Goal: Transaction & Acquisition: Purchase product/service

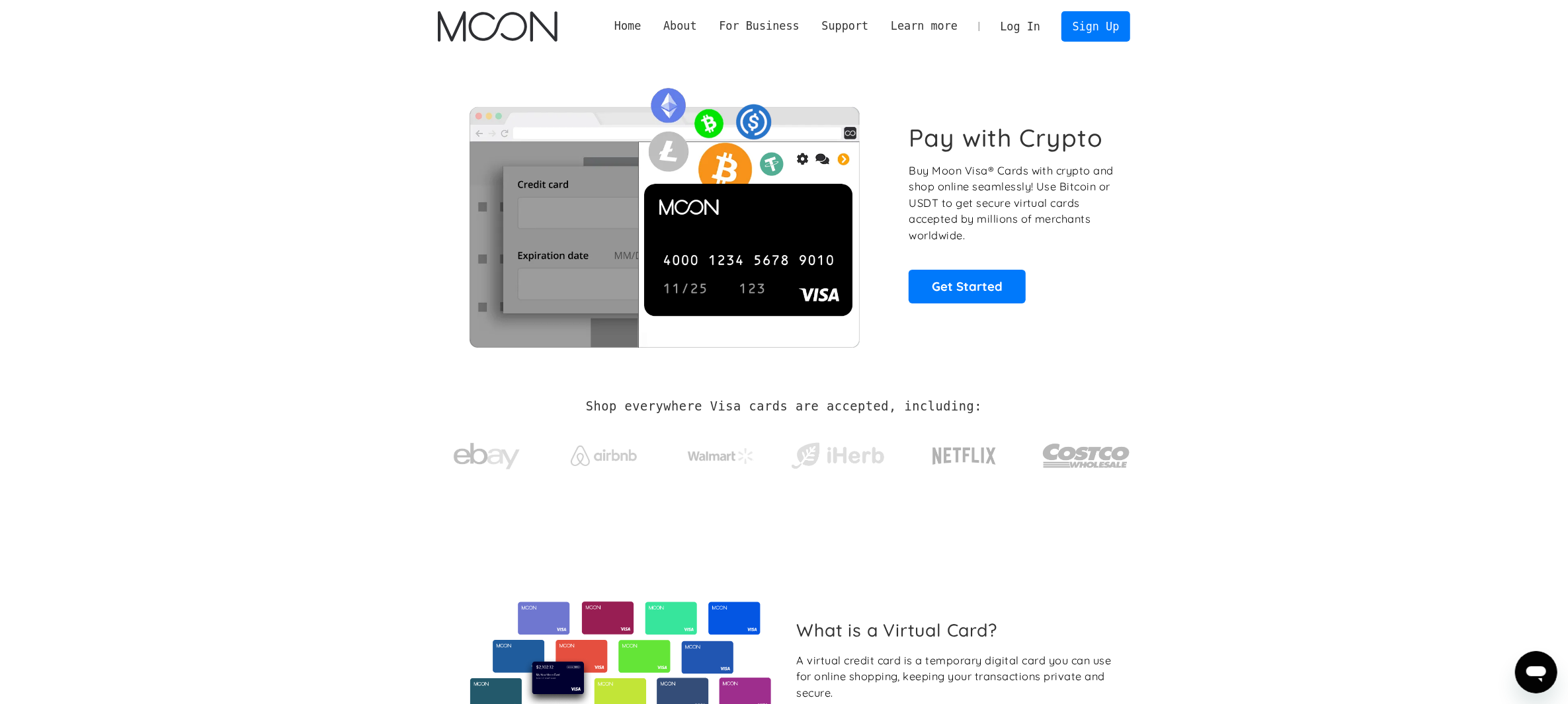
click at [1015, 24] on link "Log In" at bounding box center [1020, 26] width 62 height 29
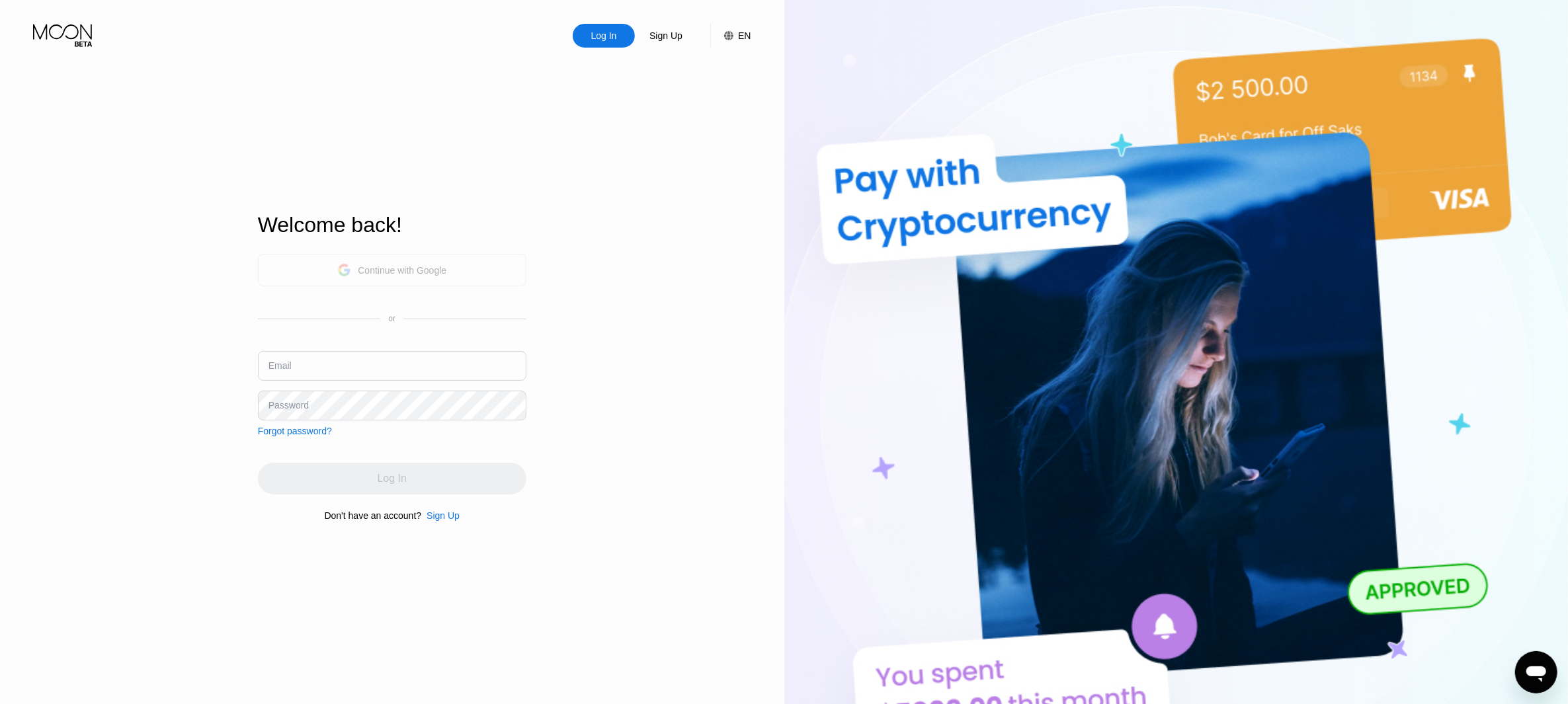
click at [430, 270] on div "Continue with Google" at bounding box center [402, 270] width 89 height 11
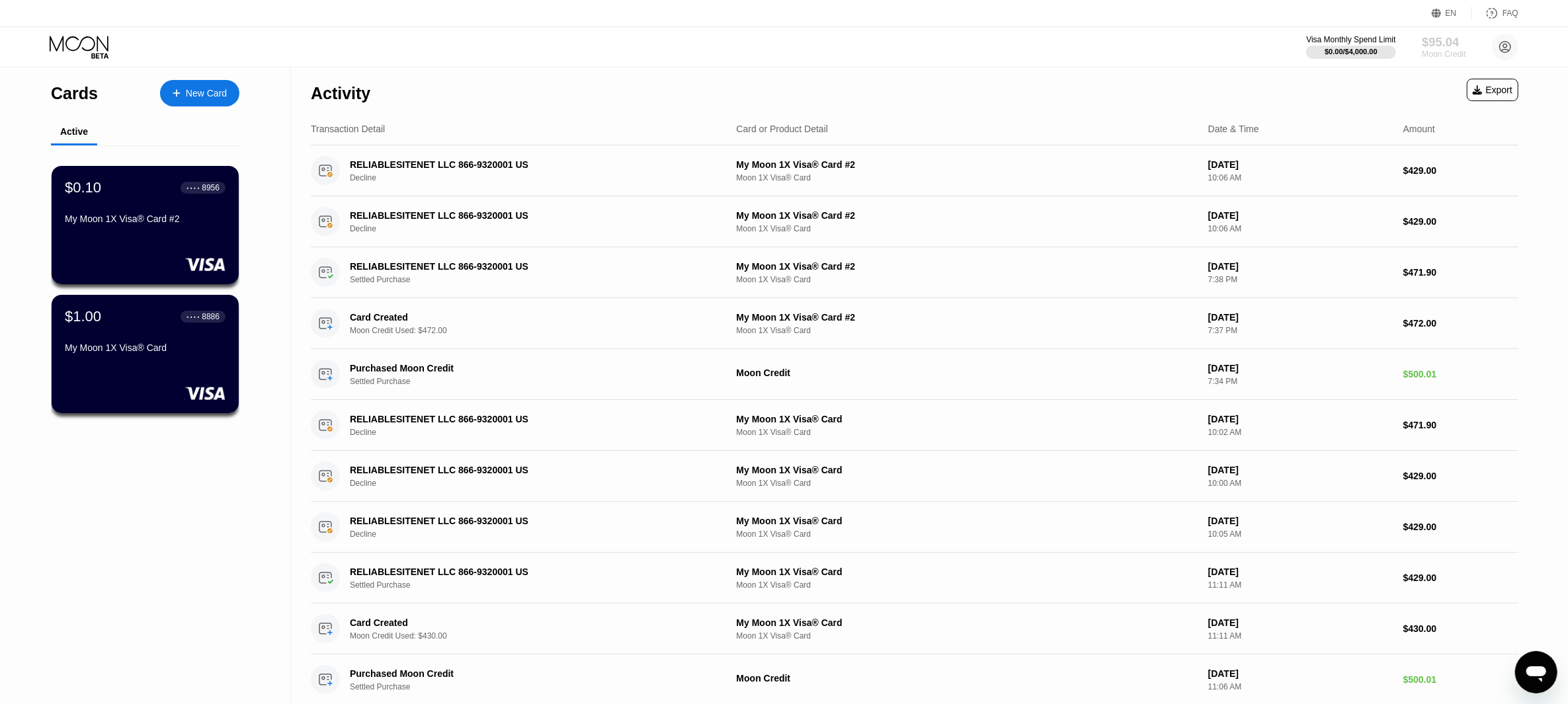
click at [1429, 53] on div "Moon Credit" at bounding box center [1444, 54] width 44 height 9
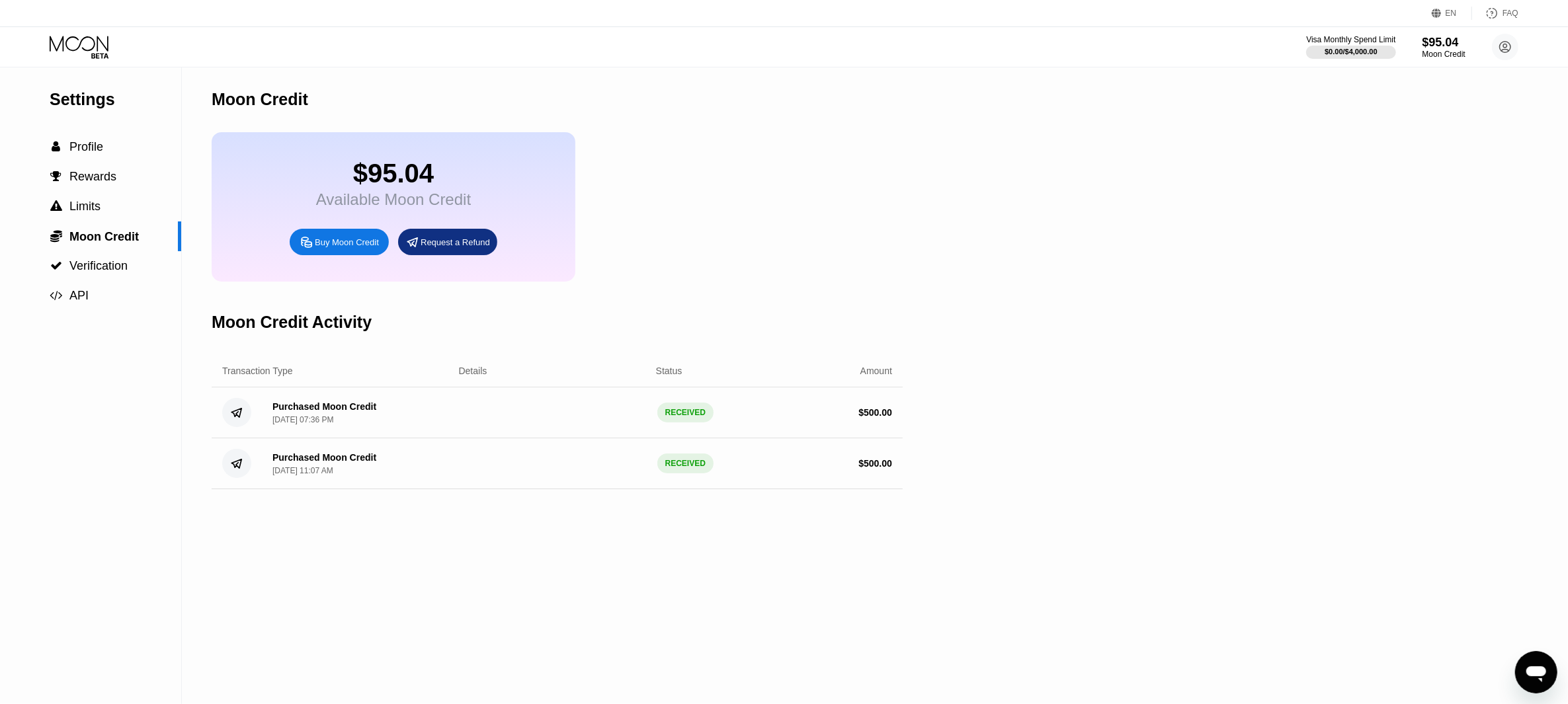
click at [318, 246] on div "Buy Moon Credit" at bounding box center [346, 242] width 64 height 11
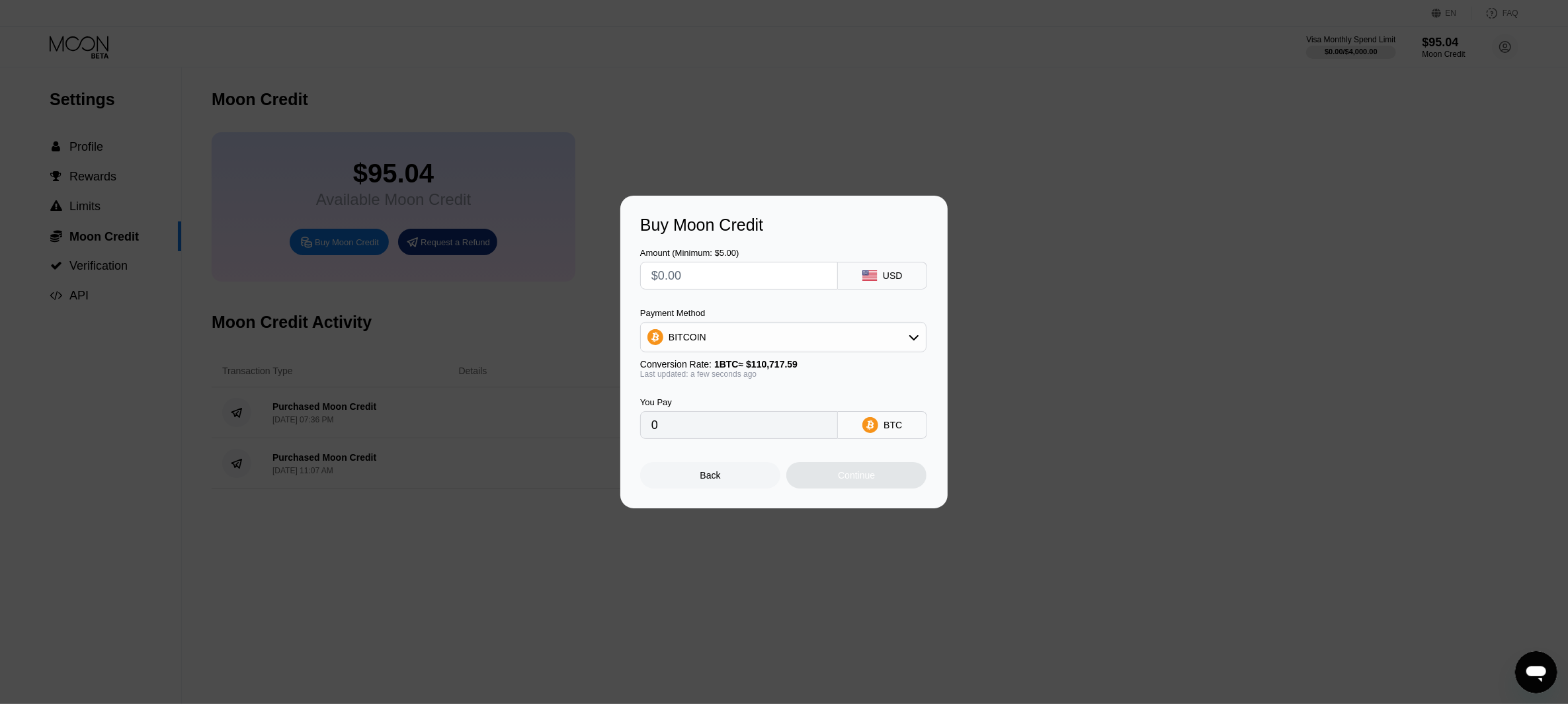
click at [754, 277] on input "text" at bounding box center [739, 276] width 175 height 26
type input "$4"
type input "0.00003613"
type input "$40"
type input "0.00036128"
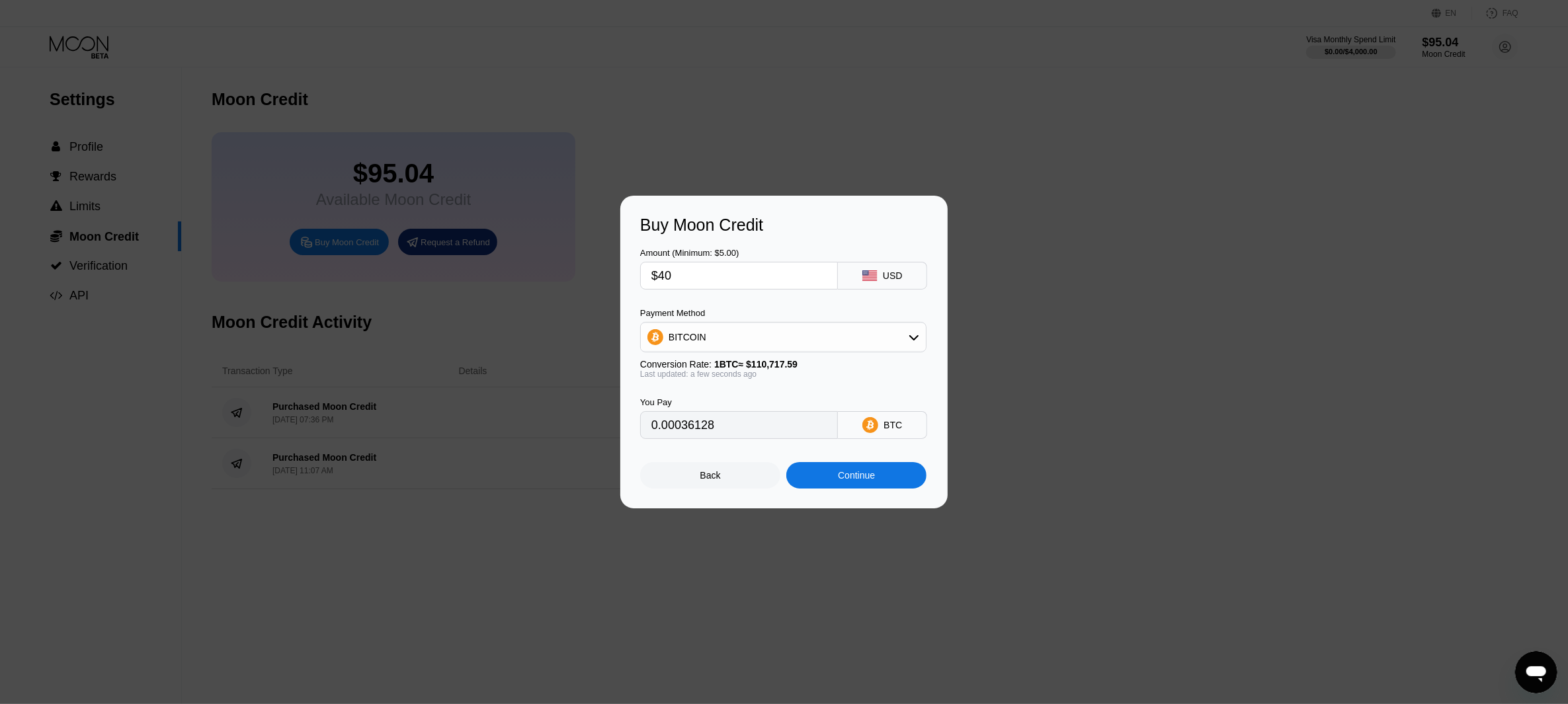
type input "$400"
type input "0.00361280"
type input "$400"
click at [773, 337] on div "BITCOIN" at bounding box center [783, 337] width 285 height 26
click at [754, 396] on div "USDT on TRON" at bounding box center [783, 403] width 278 height 26
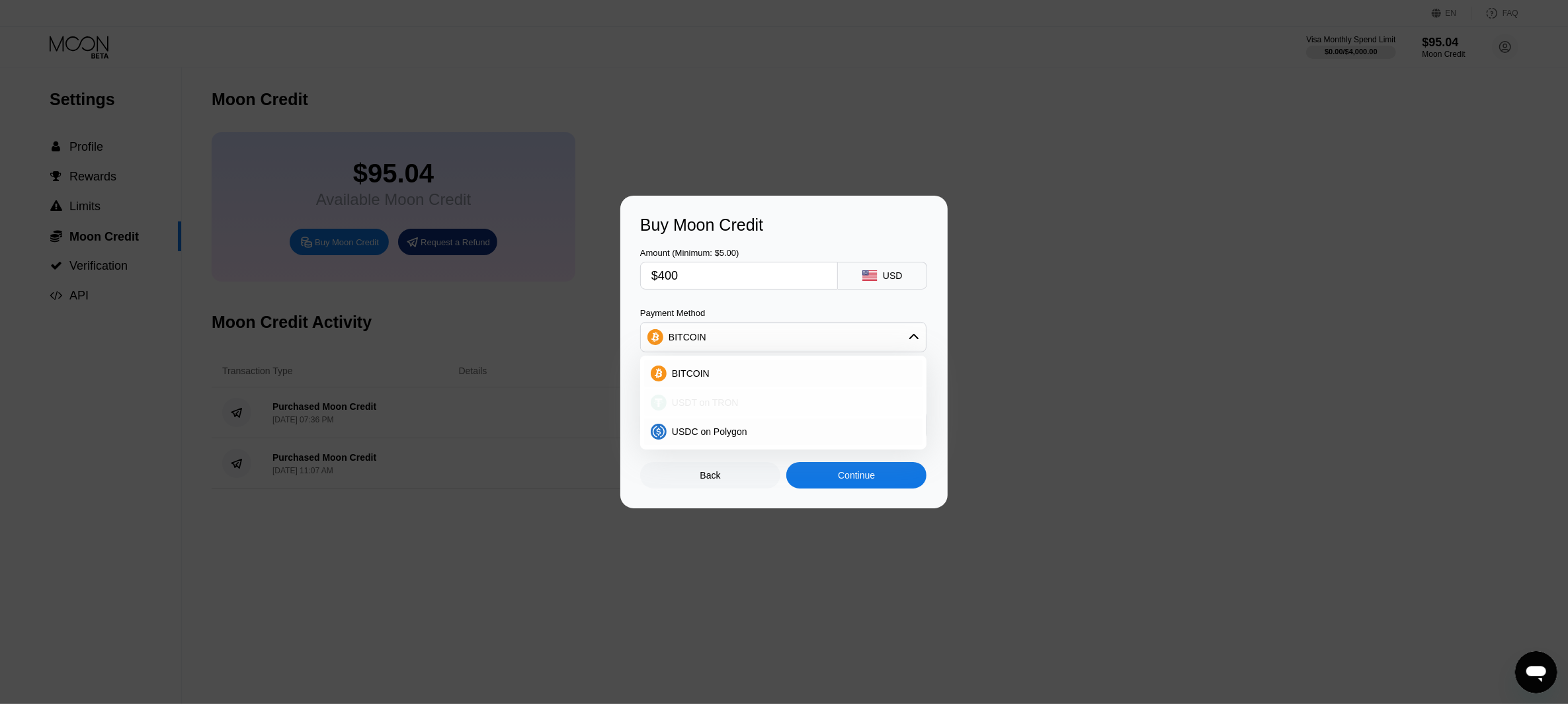
type input "404.04"
click at [839, 481] on div "Continue" at bounding box center [856, 476] width 37 height 11
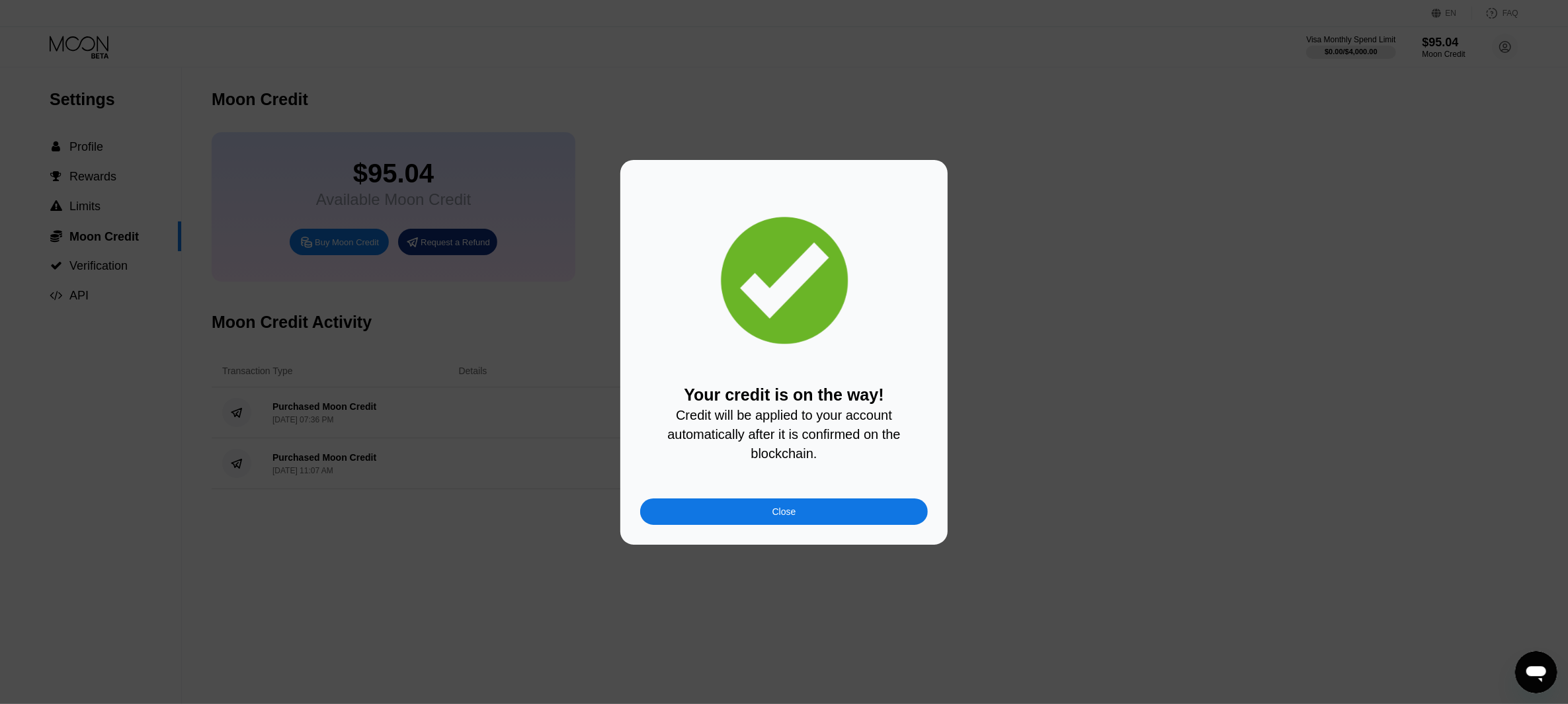
click at [755, 503] on div "Close" at bounding box center [784, 512] width 287 height 26
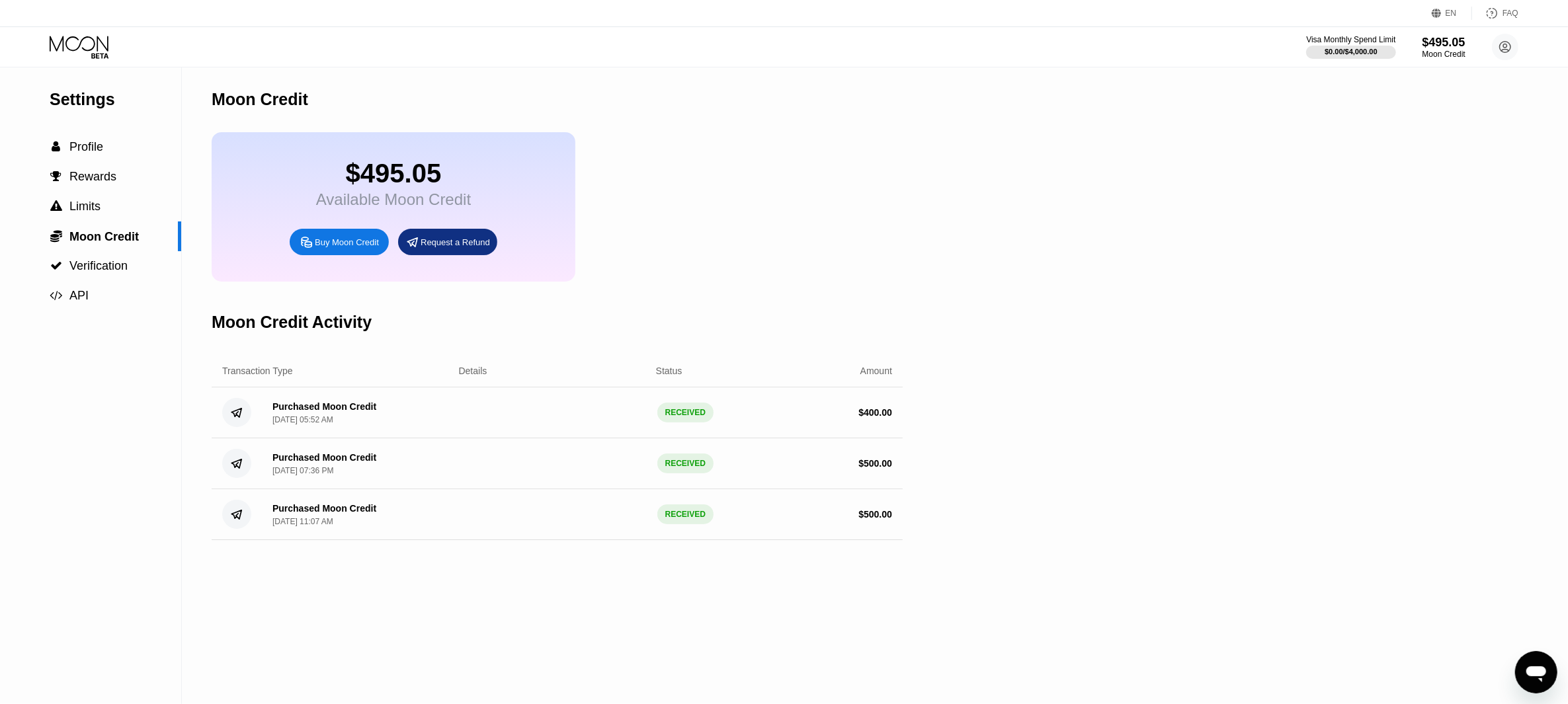
click at [88, 36] on icon at bounding box center [80, 47] width 62 height 23
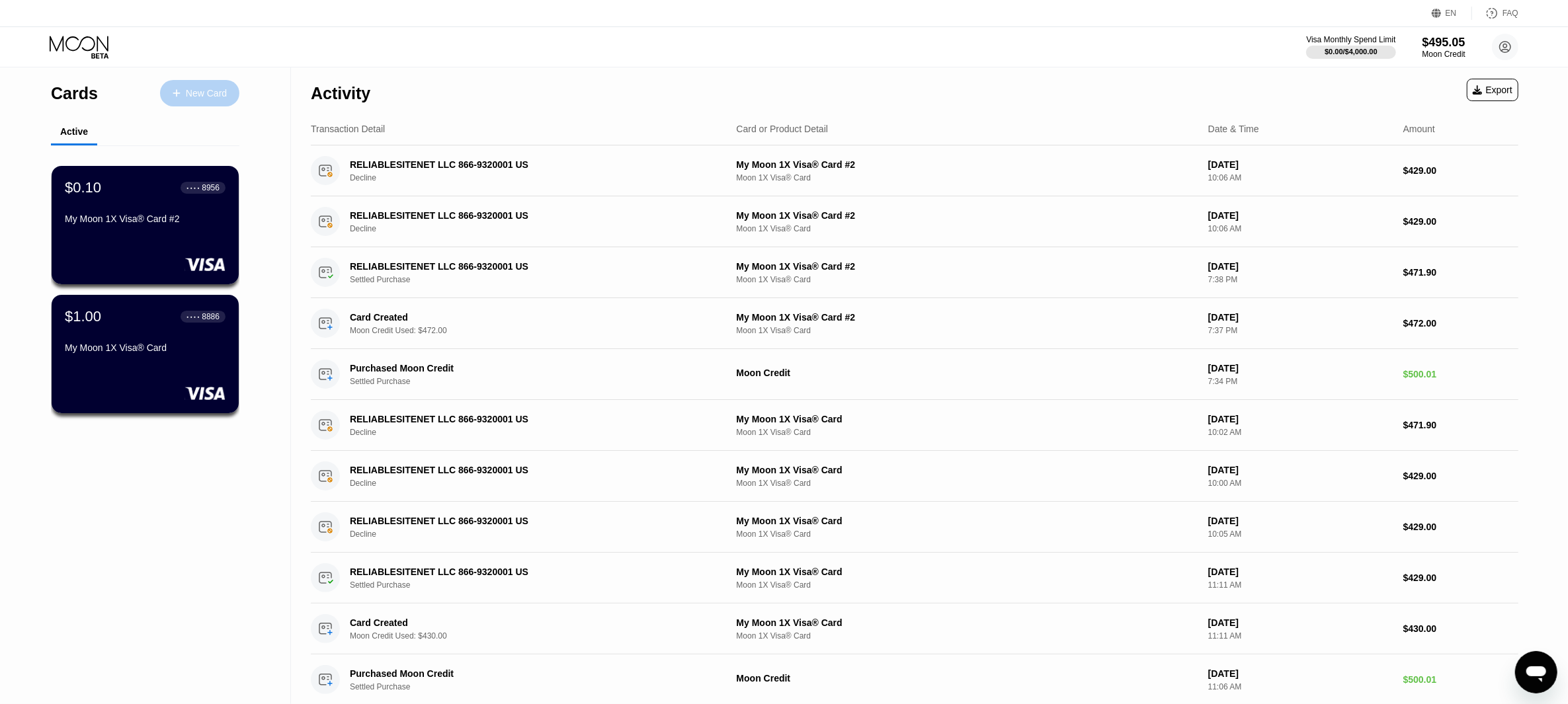
click at [203, 85] on div "New Card" at bounding box center [200, 93] width 79 height 26
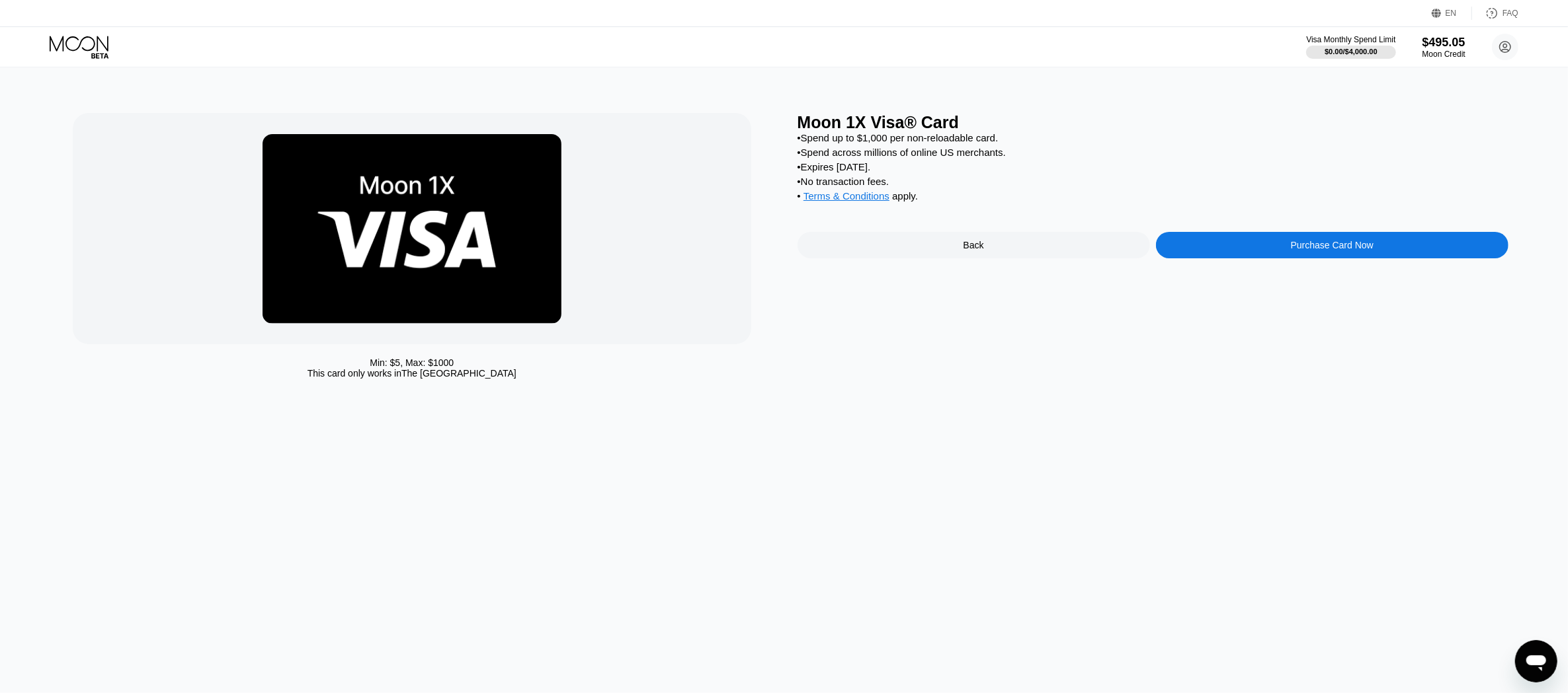
click at [1337, 250] on div "Purchase Card Now" at bounding box center [1332, 245] width 83 height 11
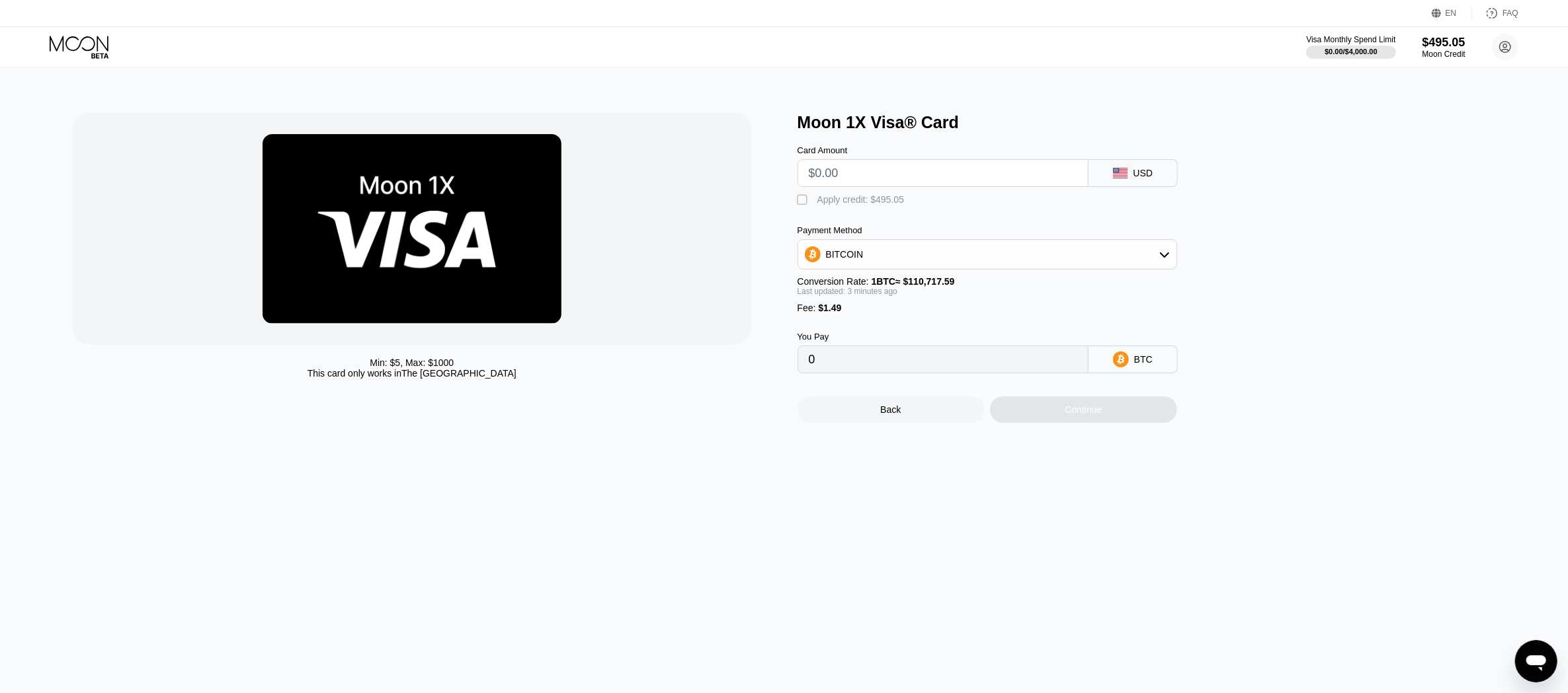
click at [877, 177] on input "text" at bounding box center [942, 173] width 268 height 26
type input "$4"
type input "0.00004961"
type input "$42"
type input "0.00039295"
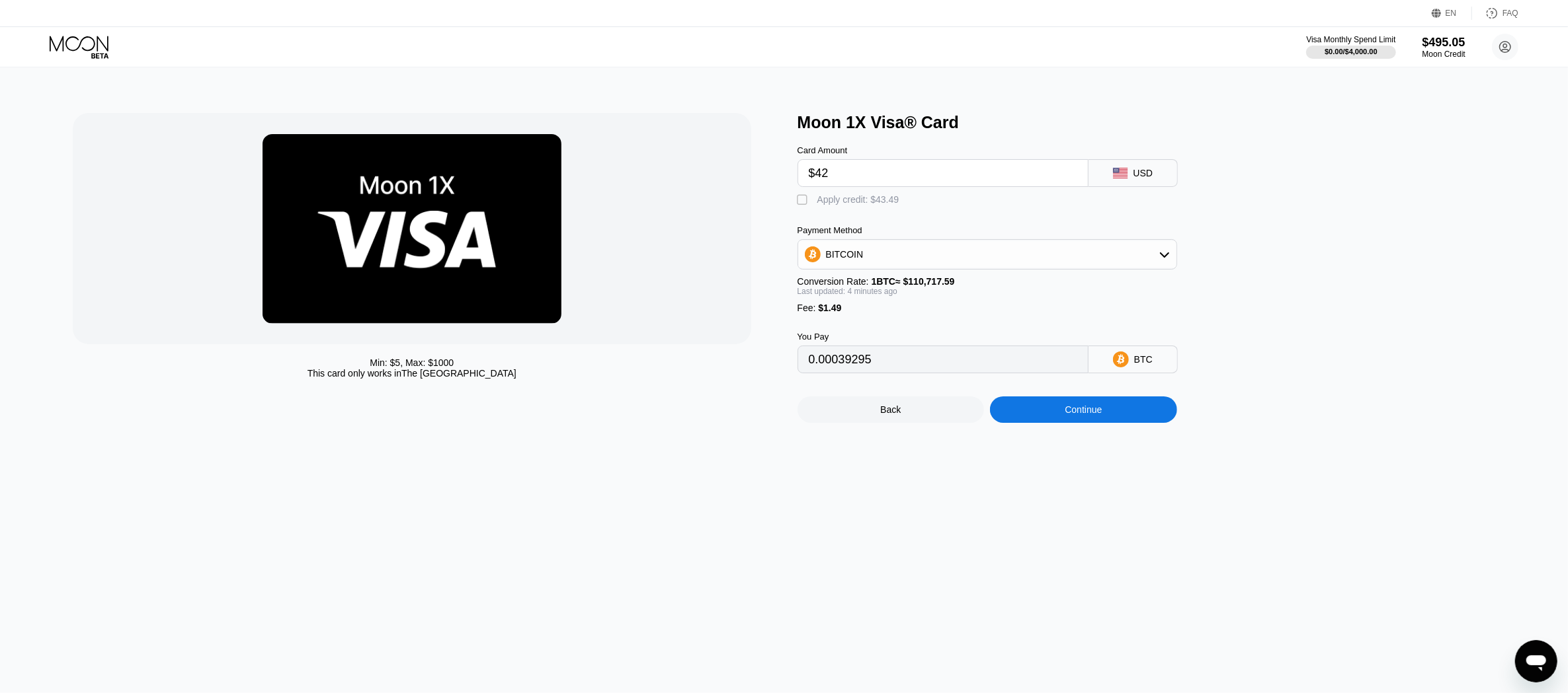
type input "$429"
type input "0.00388965"
type input "$429"
click at [891, 203] on div "Apply credit: $430.49" at bounding box center [861, 200] width 87 height 11
type input "0"
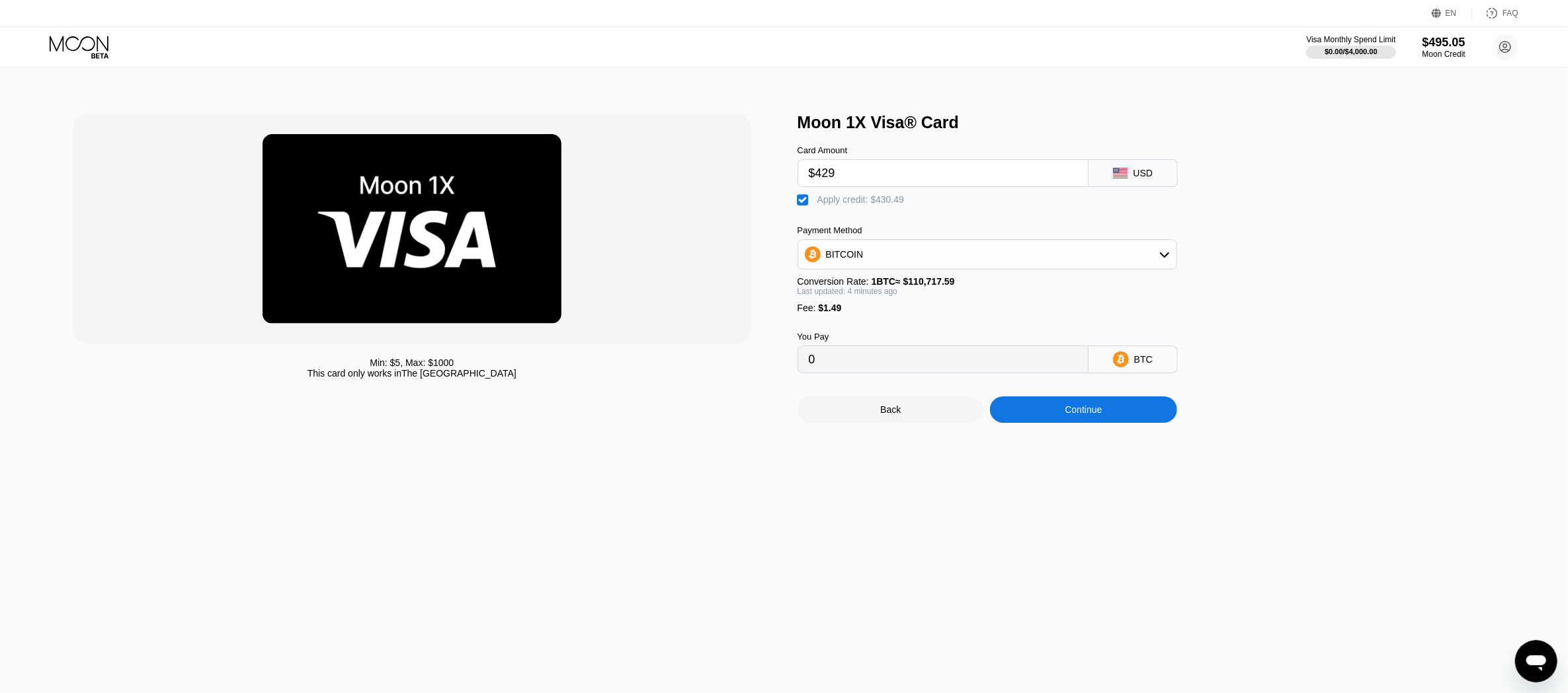
click at [1063, 422] on div "Continue" at bounding box center [1083, 410] width 187 height 26
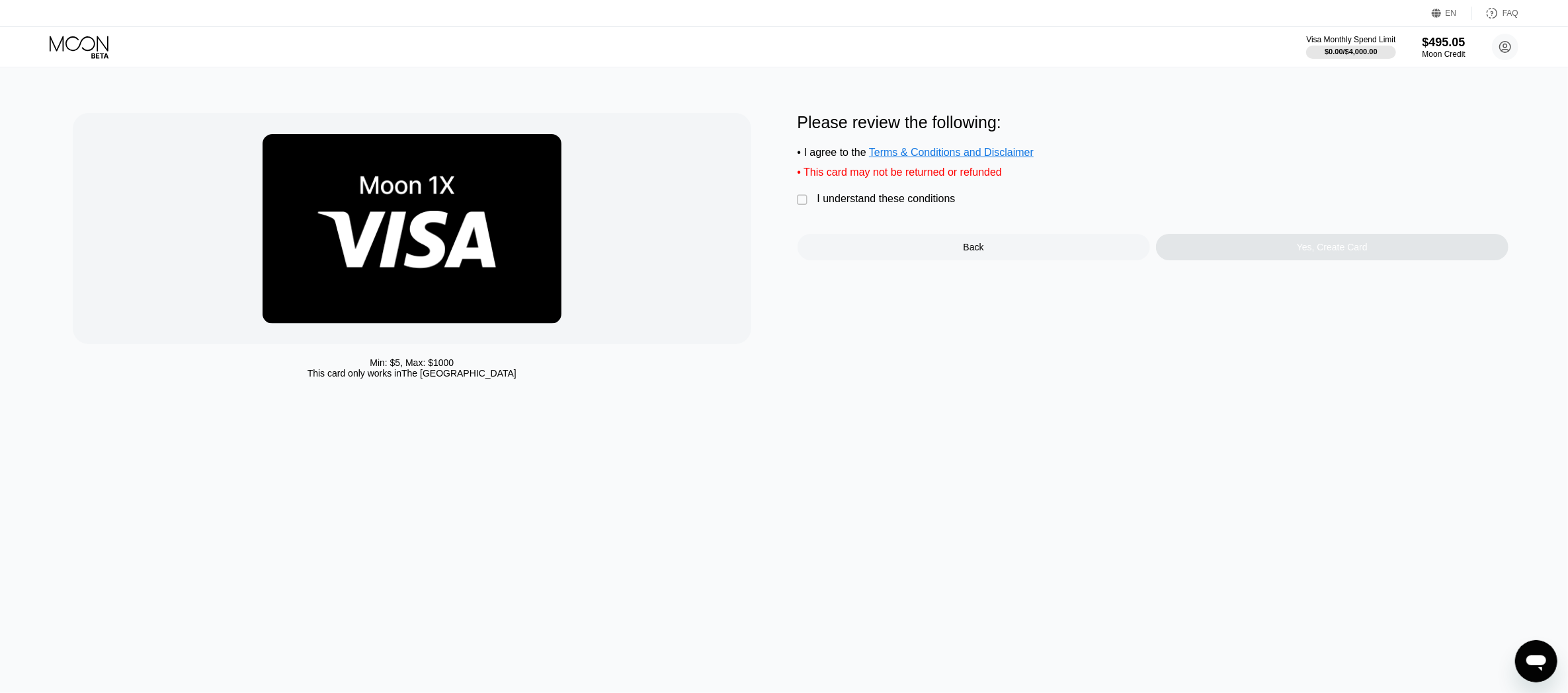
click at [930, 205] on div "I understand these conditions" at bounding box center [886, 199] width 138 height 12
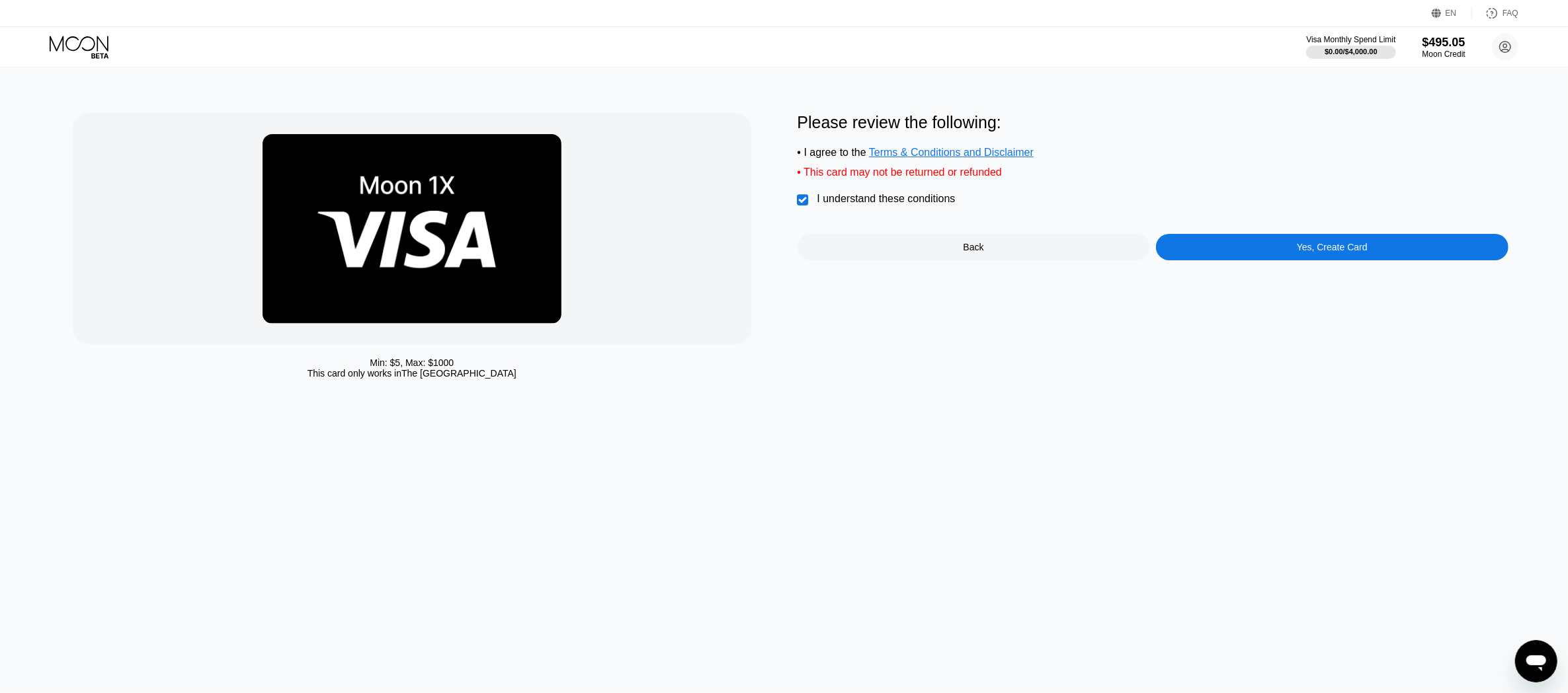
click at [1290, 260] on div "Yes, Create Card" at bounding box center [1332, 247] width 352 height 26
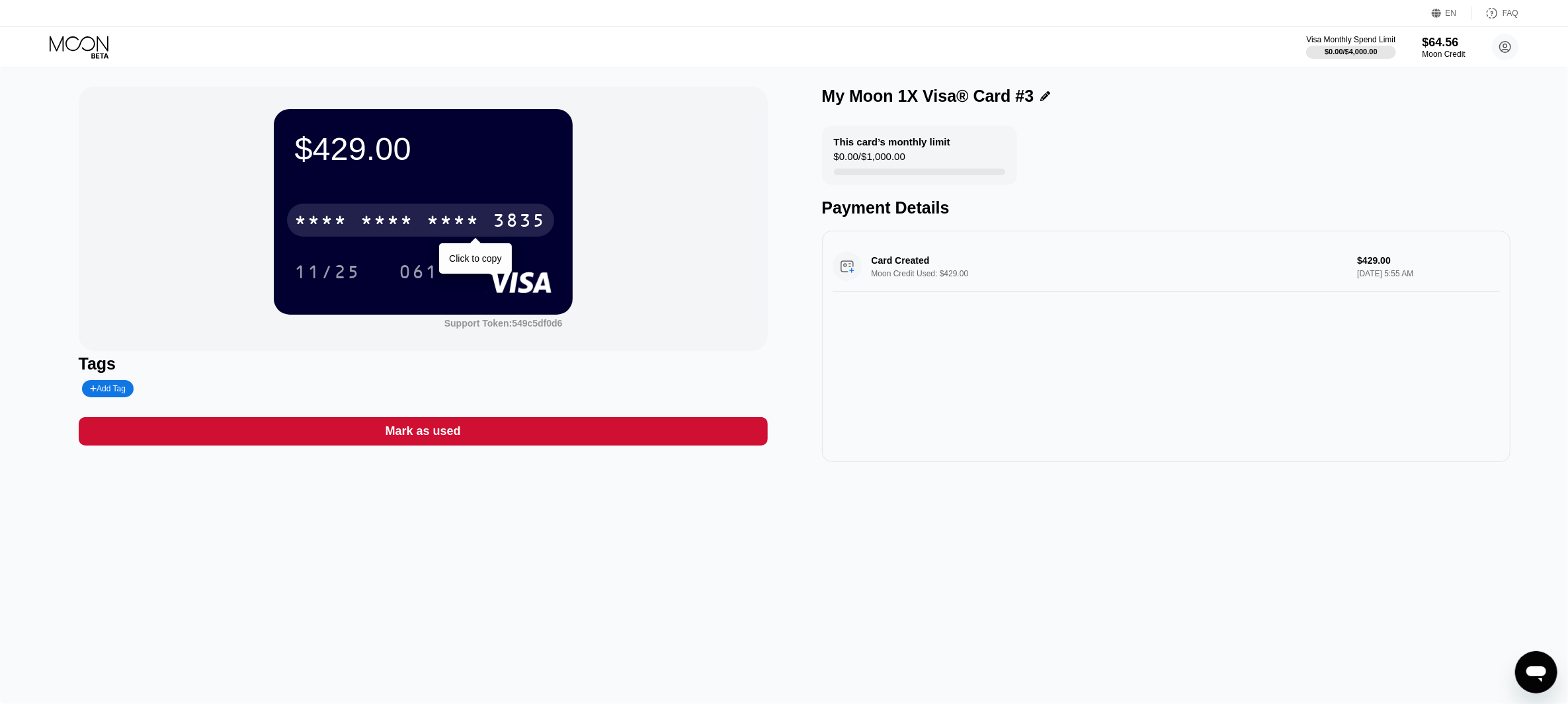
click at [436, 221] on div "* * * *" at bounding box center [454, 223] width 53 height 21
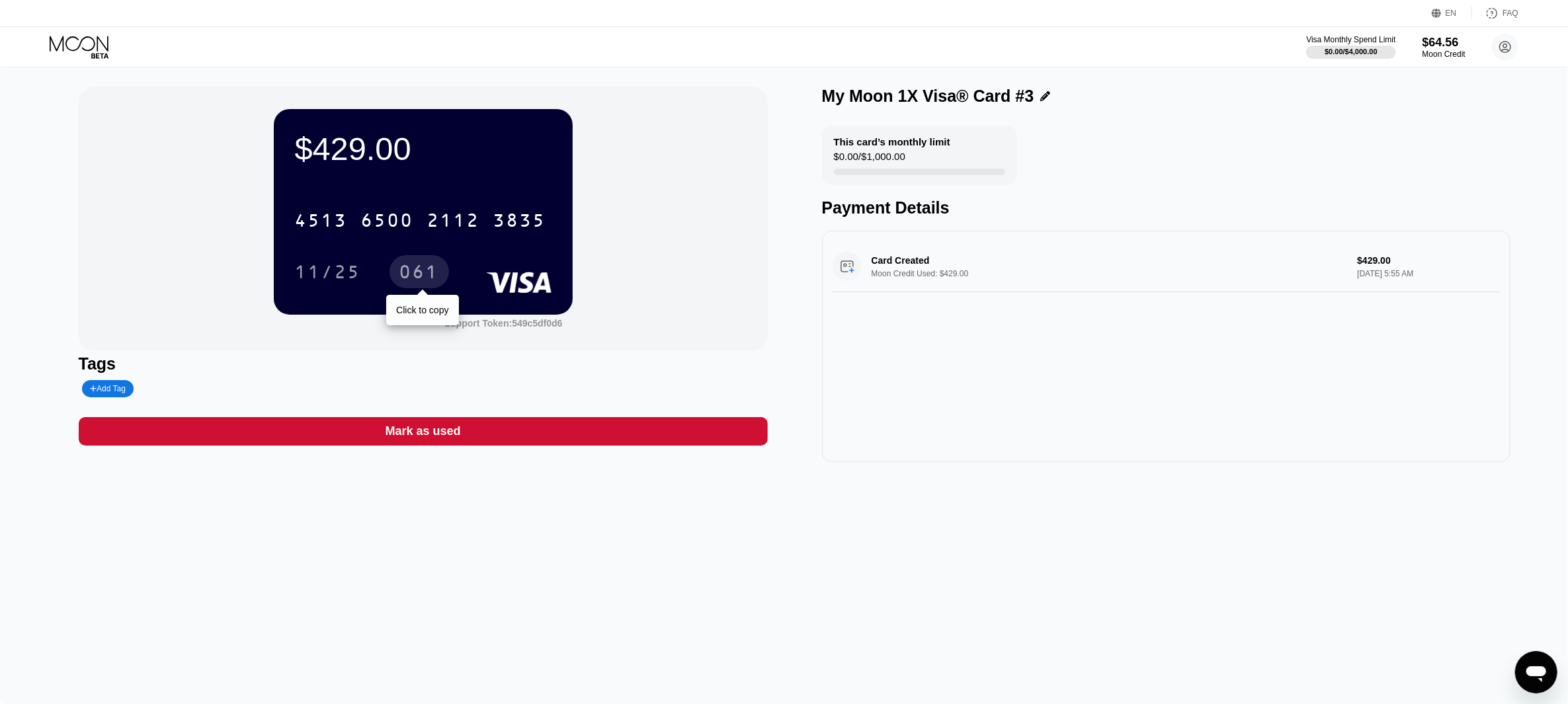
click at [414, 267] on div "061" at bounding box center [419, 274] width 40 height 21
